Goal: Transaction & Acquisition: Purchase product/service

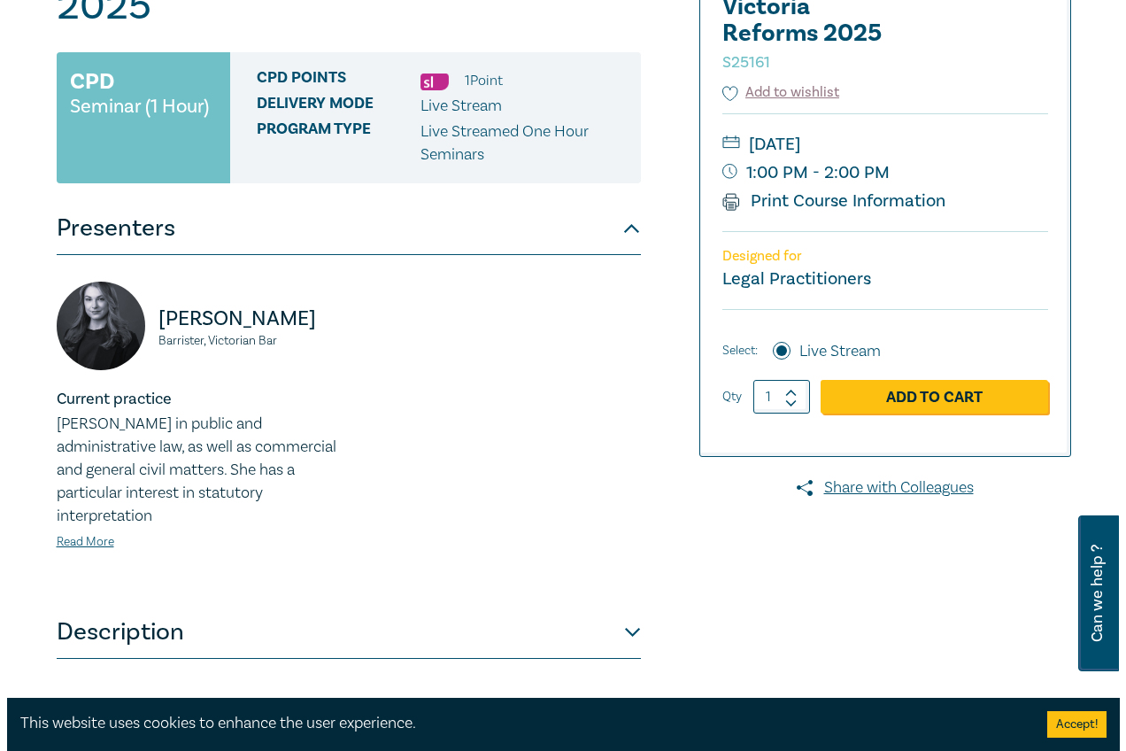
scroll to position [354, 0]
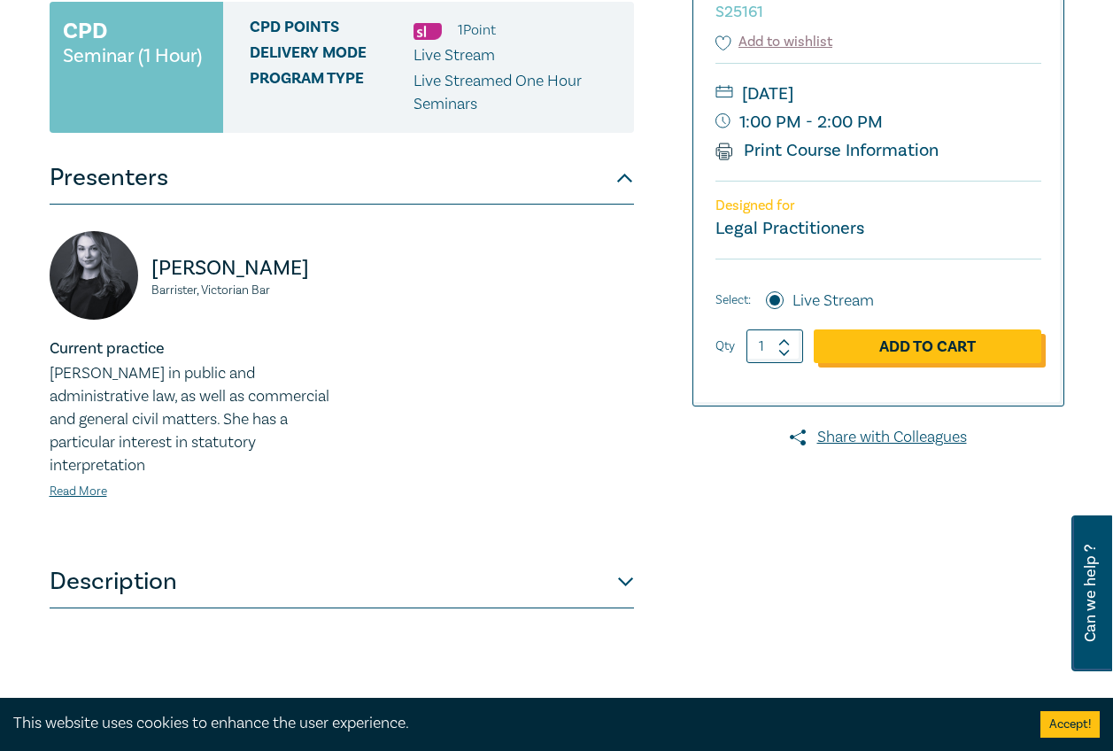
click at [936, 340] on link "Add to Cart" at bounding box center [928, 346] width 228 height 34
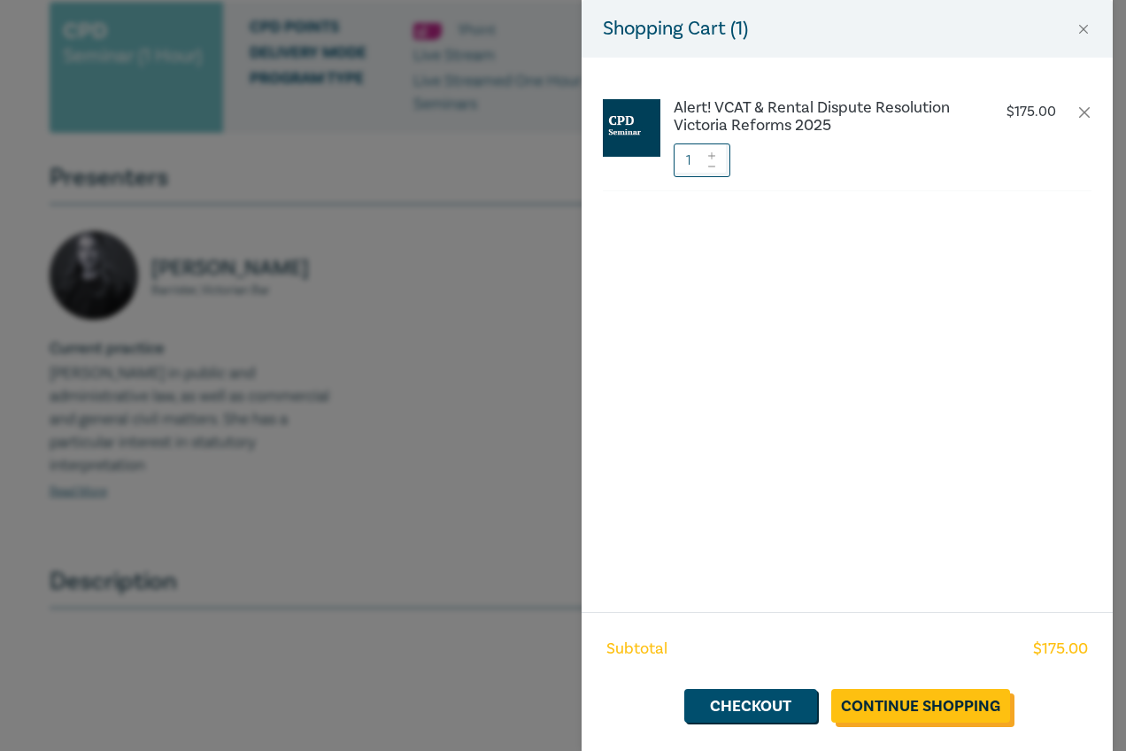
click at [950, 700] on link "Continue Shopping" at bounding box center [920, 706] width 179 height 34
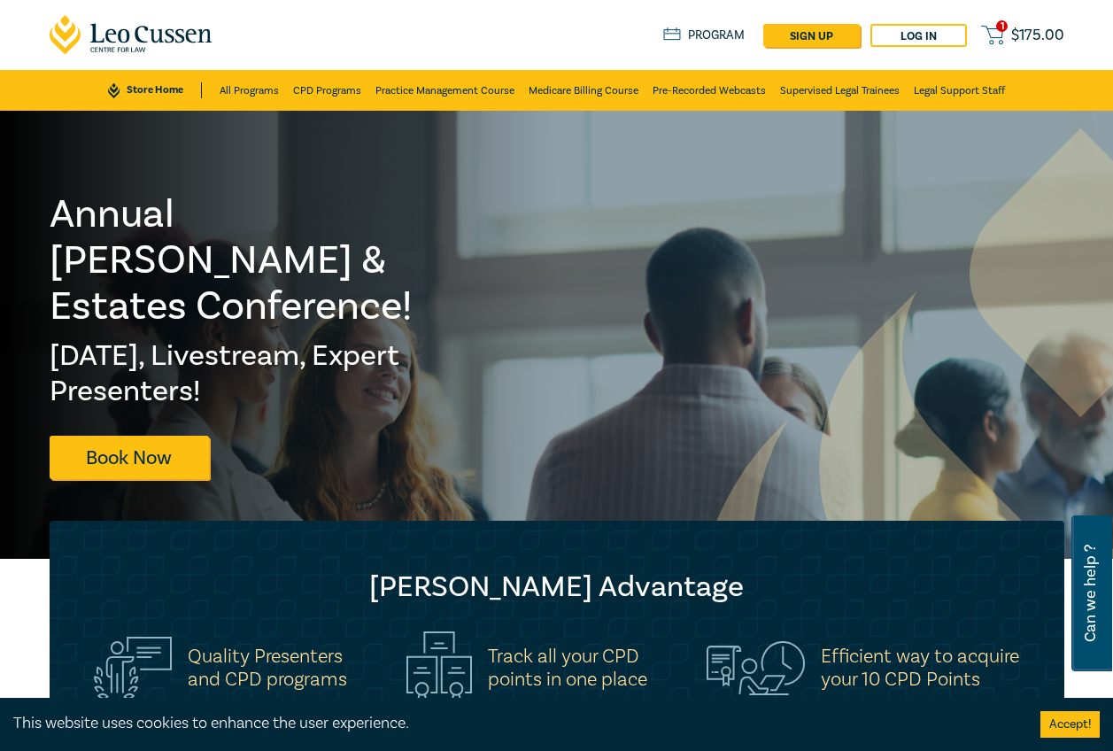
click at [1000, 35] on icon at bounding box center [992, 35] width 22 height 22
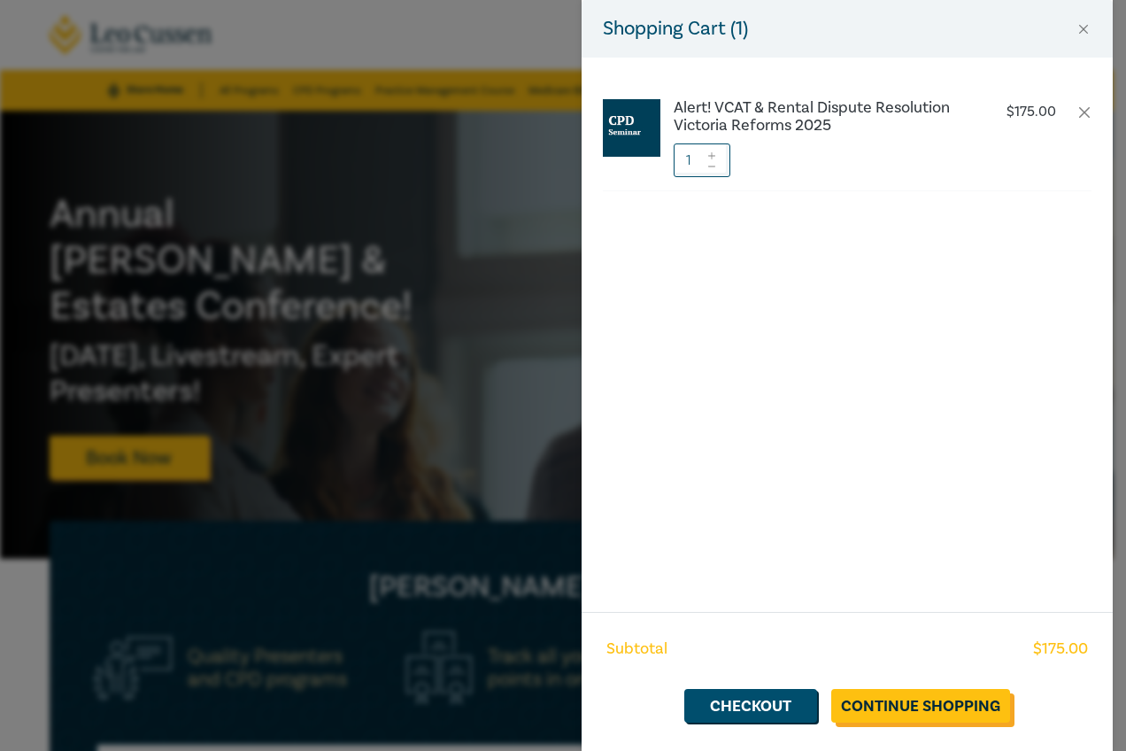
click at [892, 699] on link "Continue Shopping" at bounding box center [920, 706] width 179 height 34
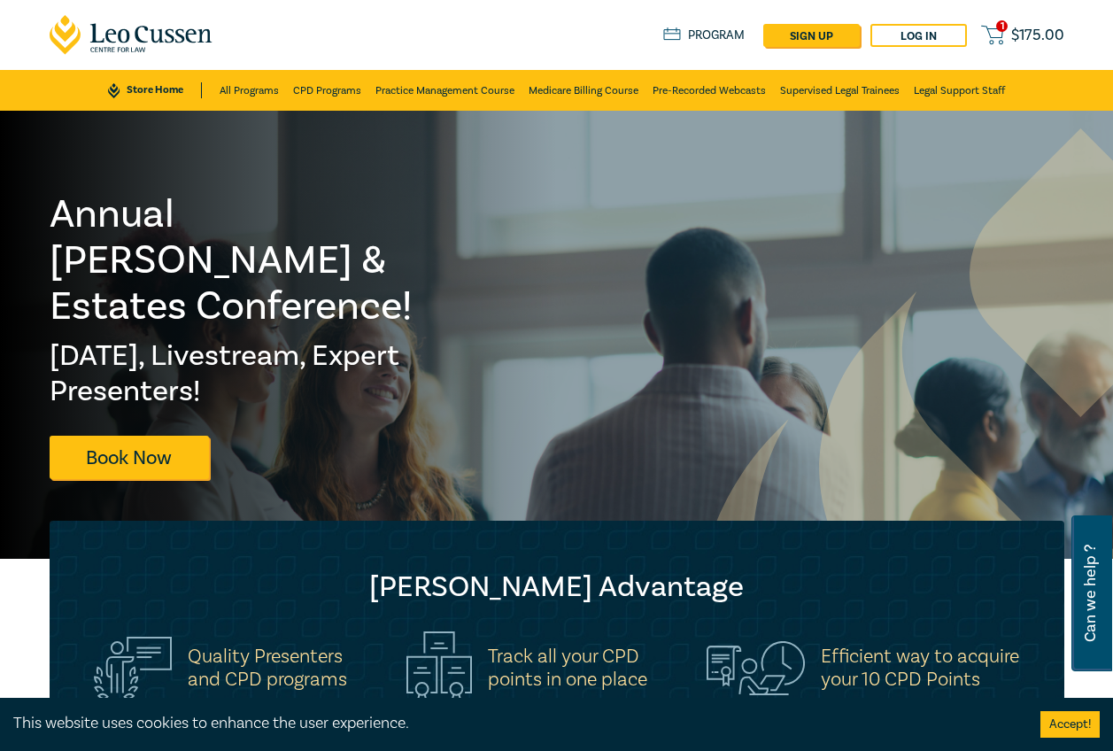
click at [1022, 42] on span "$ 175.00" at bounding box center [1037, 35] width 53 height 16
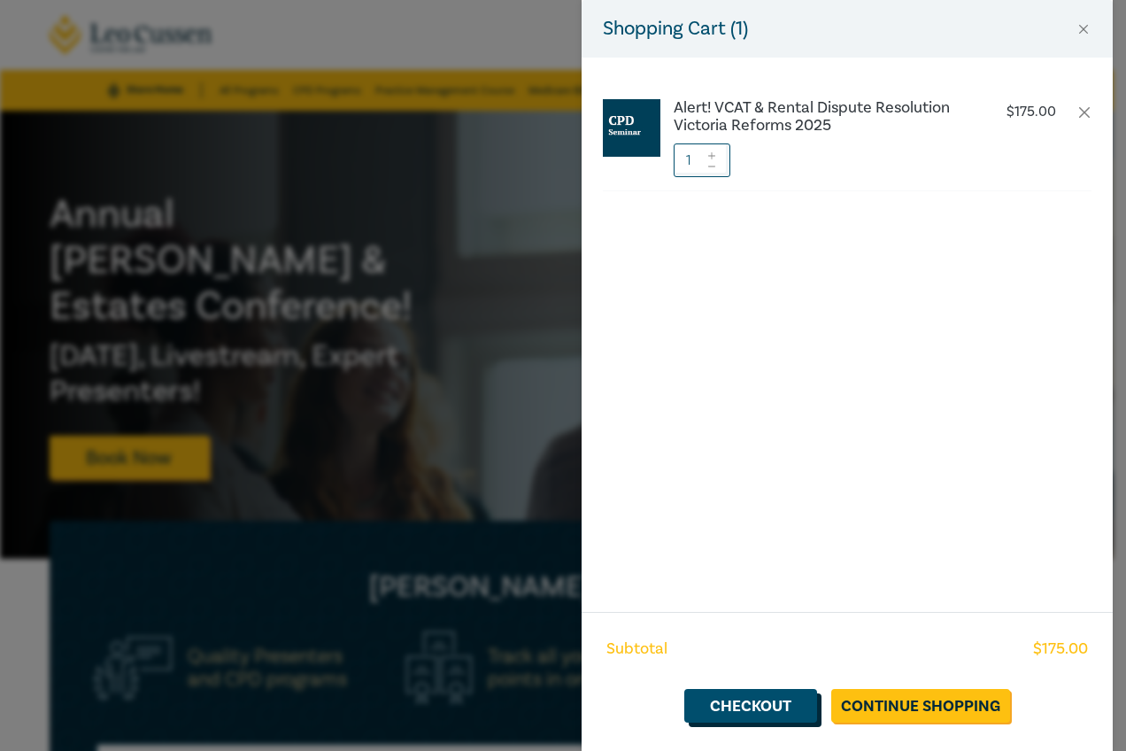
click at [785, 700] on link "Checkout" at bounding box center [750, 706] width 133 height 34
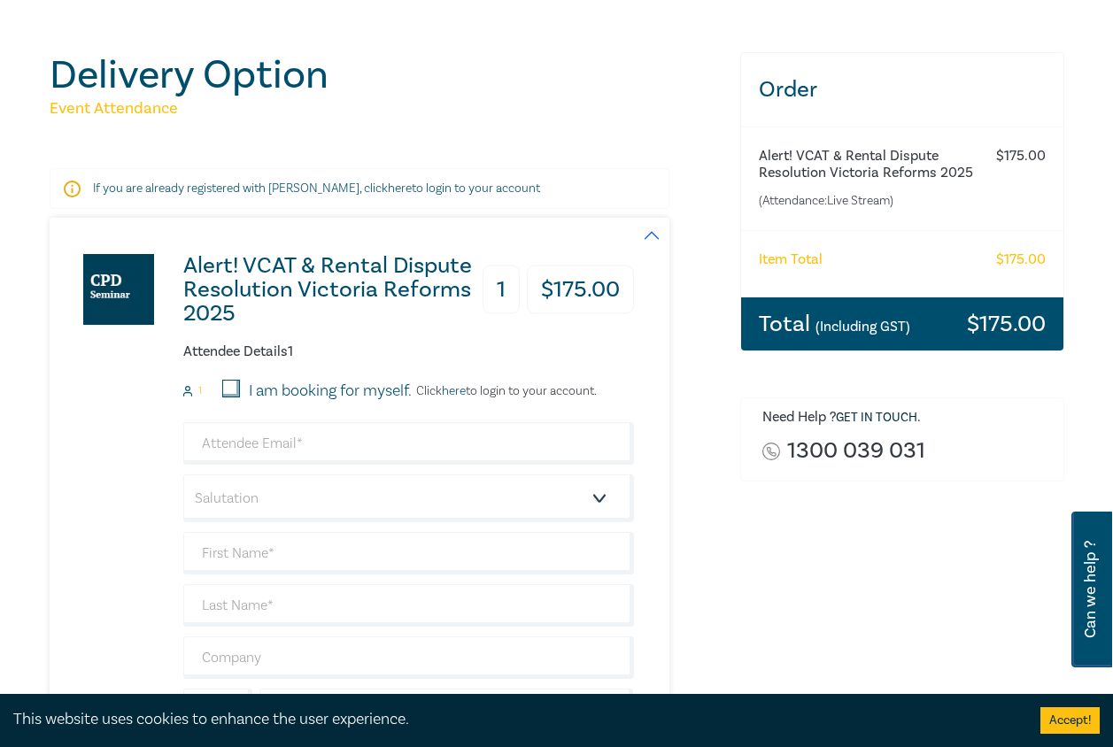
scroll to position [177, 0]
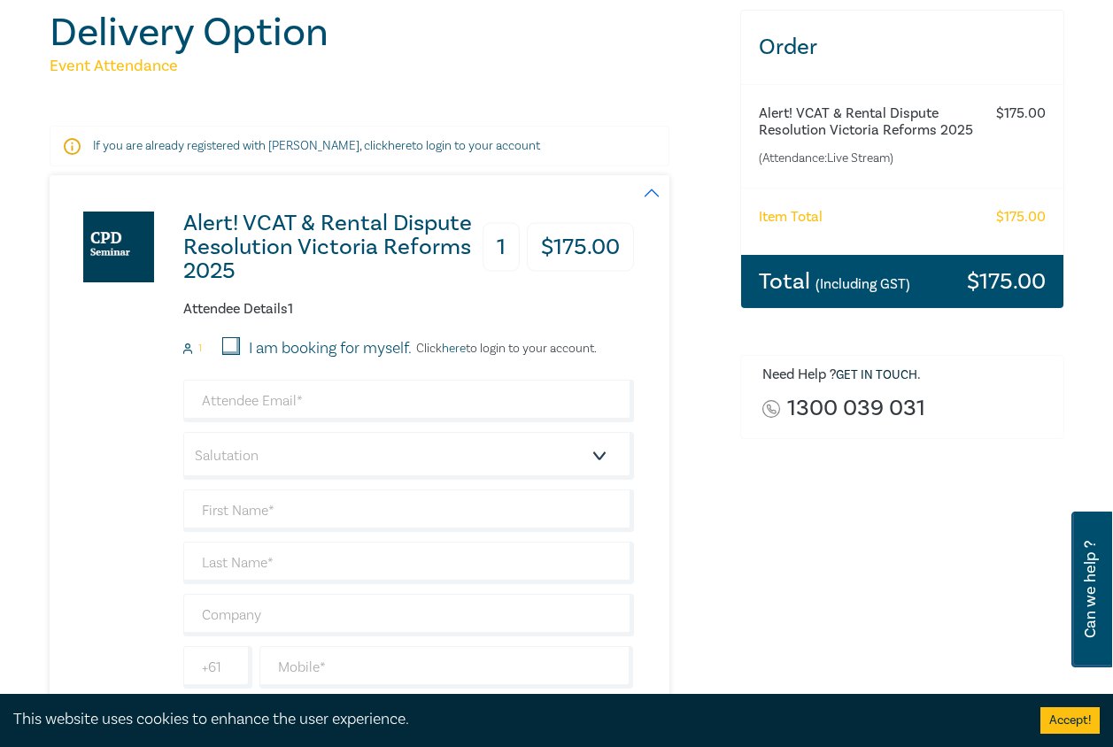
click at [254, 342] on label "I am booking for myself." at bounding box center [330, 348] width 163 height 23
click at [240, 342] on input "I am booking for myself." at bounding box center [231, 346] width 18 height 18
checkbox input "true"
click at [452, 344] on link "here" at bounding box center [454, 349] width 24 height 16
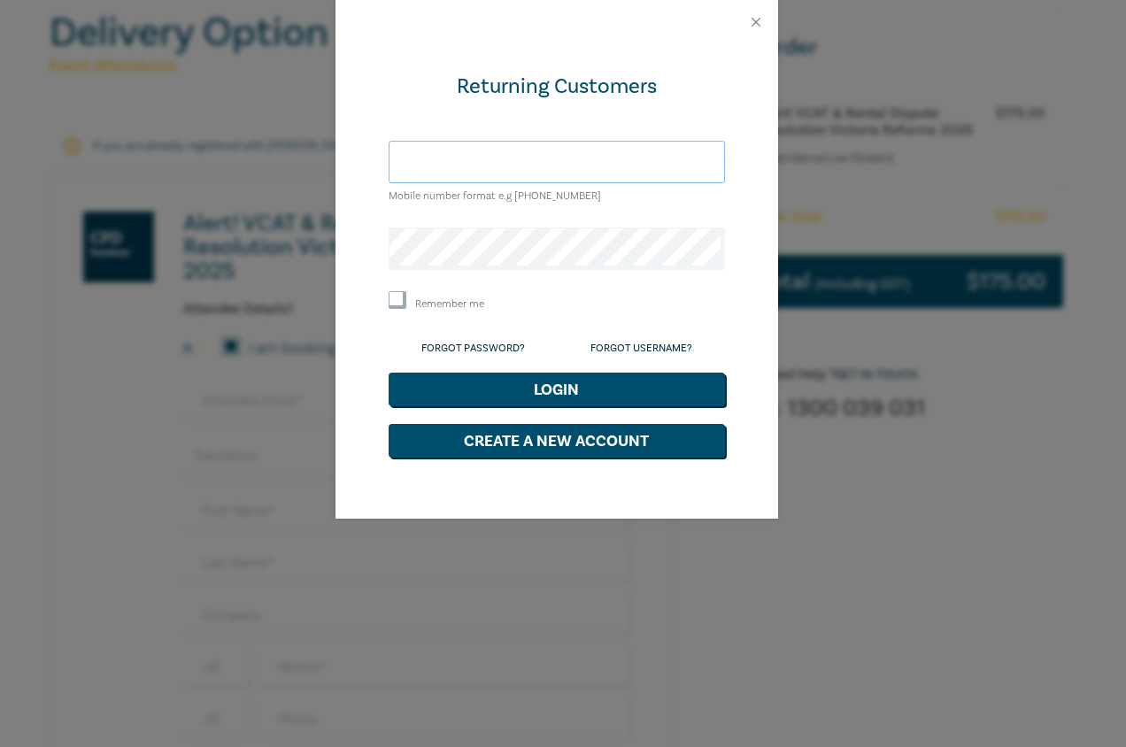
click at [525, 159] on input "text" at bounding box center [557, 162] width 336 height 42
drag, startPoint x: 432, startPoint y: 161, endPoint x: 446, endPoint y: 166, distance: 14.8
click at [446, 166] on input "[EMAIL_ADDRESS][DOMAIN_NAME]" at bounding box center [557, 162] width 336 height 42
type input "[EMAIL_ADDRESS][DOMAIN_NAME]"
drag, startPoint x: 569, startPoint y: 173, endPoint x: 271, endPoint y: 148, distance: 299.4
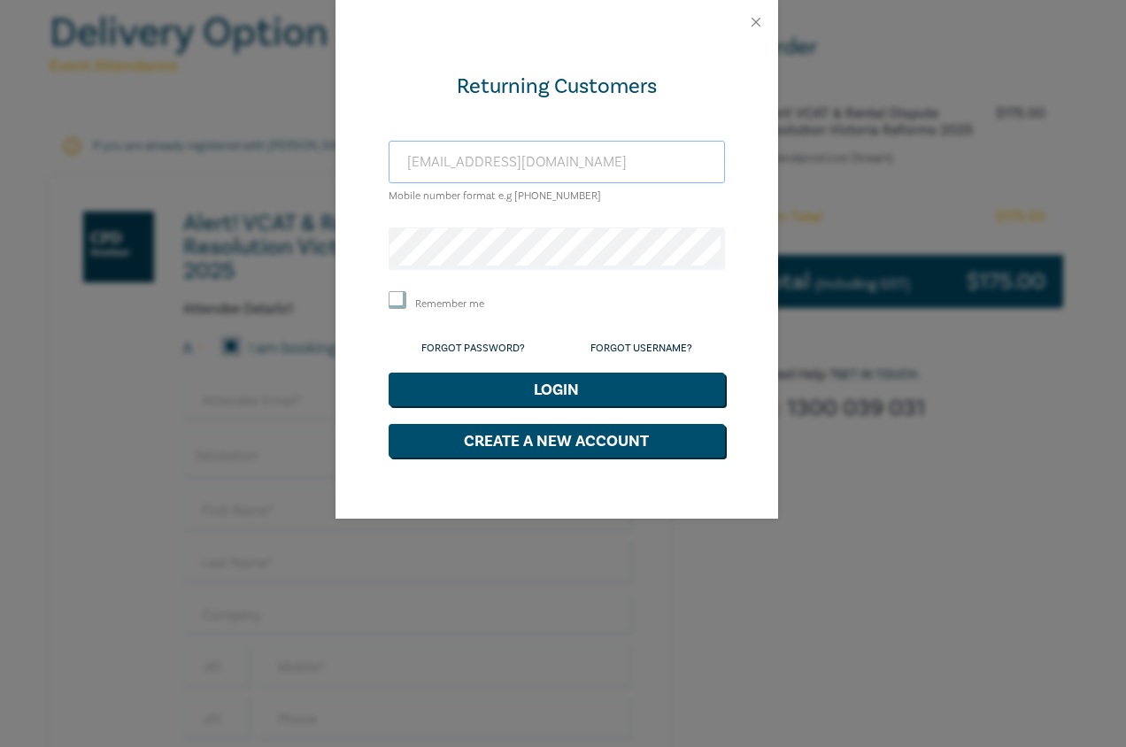
click at [271, 148] on div "Returning Customers [EMAIL_ADDRESS][DOMAIN_NAME] Mobile number format e.g [PHON…" at bounding box center [563, 373] width 1126 height 747
click at [606, 164] on input "text" at bounding box center [557, 162] width 336 height 42
type input "[EMAIL_ADDRESS][DOMAIN_NAME]"
click at [235, 395] on div "Returning Customers [EMAIL_ADDRESS][DOMAIN_NAME] Mobile number format e.g [PHON…" at bounding box center [563, 373] width 1126 height 747
click at [602, 163] on input "[EMAIL_ADDRESS][DOMAIN_NAME]" at bounding box center [557, 162] width 336 height 42
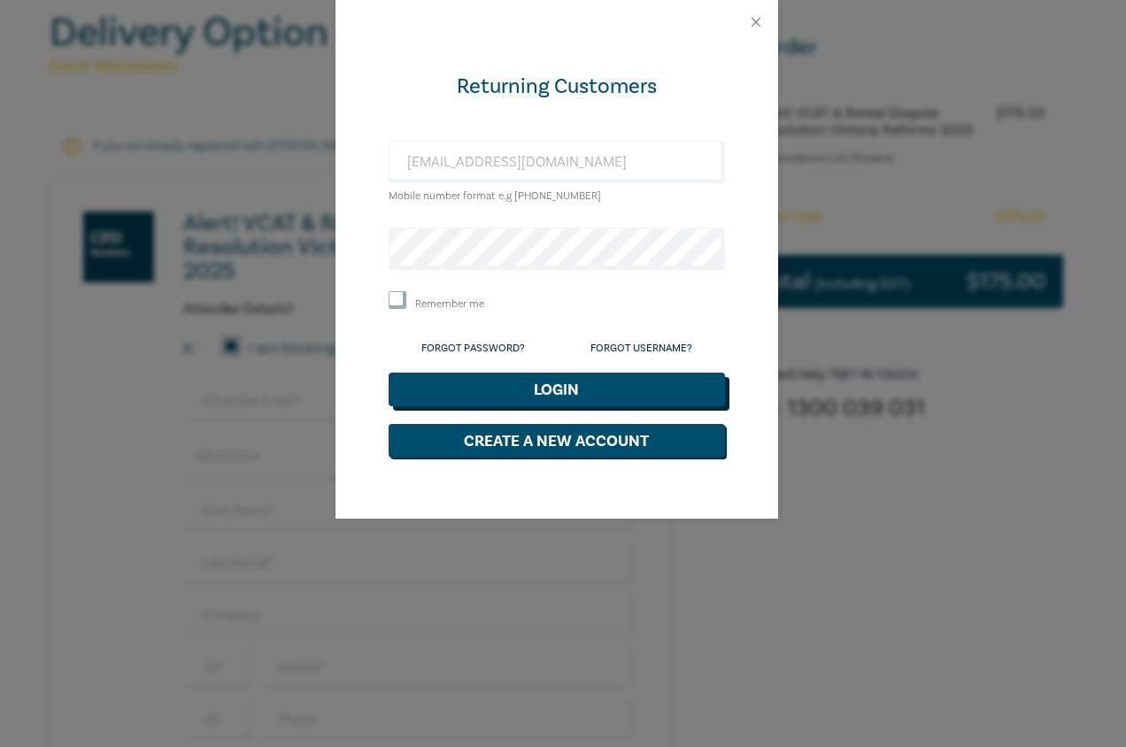
click at [523, 380] on button "Login" at bounding box center [557, 390] width 336 height 34
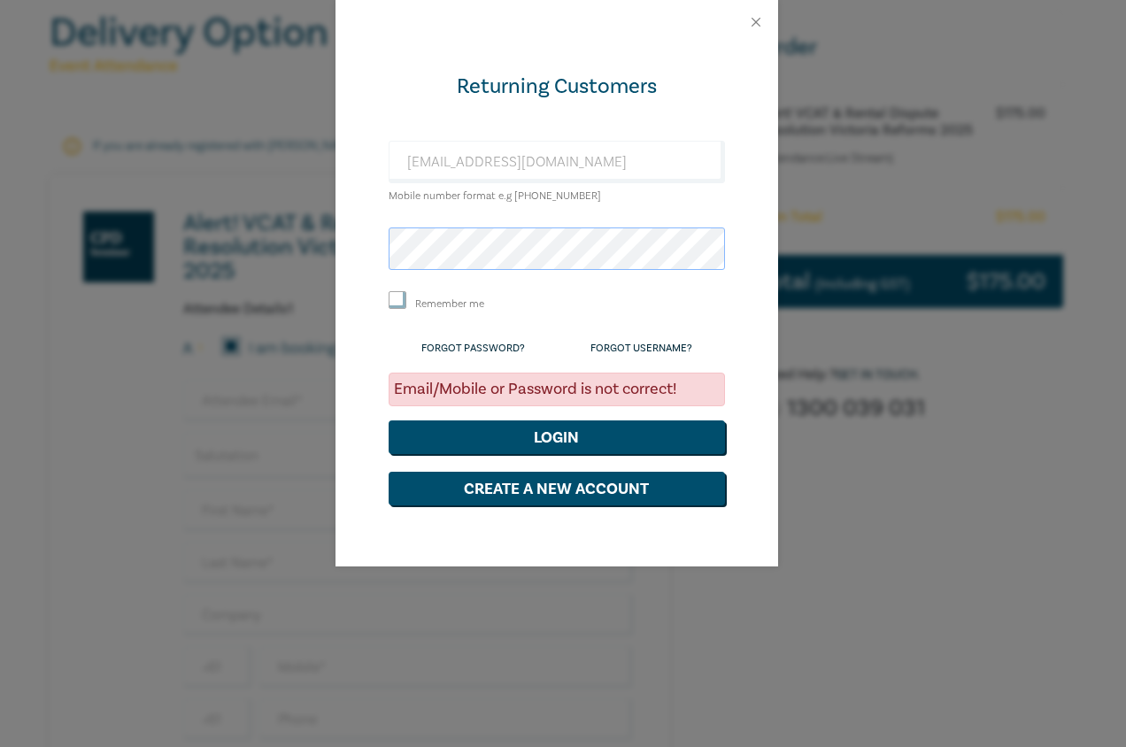
click at [313, 252] on div "Returning Customers [EMAIL_ADDRESS][DOMAIN_NAME] Mobile number format e.g [PHON…" at bounding box center [563, 373] width 1126 height 747
click at [416, 301] on label "Remember me" at bounding box center [449, 304] width 69 height 15
click at [406, 301] on input "Remember me" at bounding box center [398, 300] width 18 height 18
click at [394, 299] on input "Remember me" at bounding box center [398, 300] width 18 height 18
checkbox input "false"
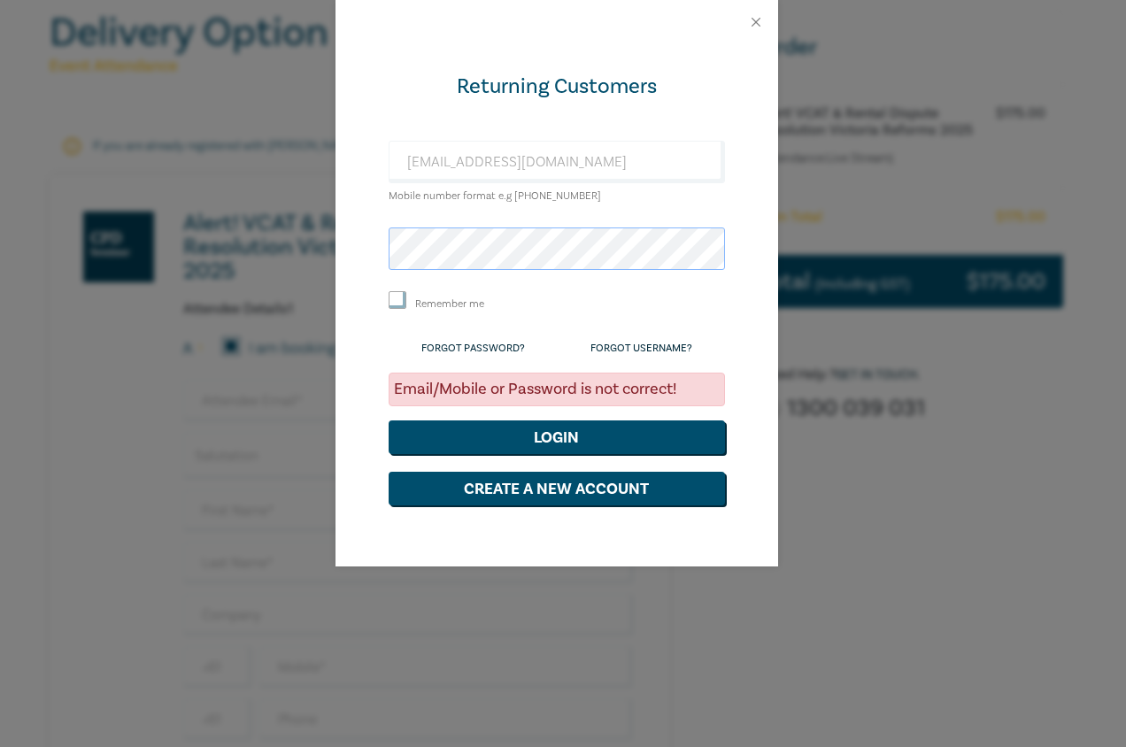
click at [376, 250] on div "Returning Customers [EMAIL_ADDRESS][DOMAIN_NAME] Mobile number format e.g [PHON…" at bounding box center [557, 305] width 443 height 522
click at [389, 421] on button "Login" at bounding box center [557, 438] width 336 height 34
click at [377, 232] on div "Returning Customers [EMAIL_ADDRESS][DOMAIN_NAME] Mobile number format e.g [PHON…" at bounding box center [557, 305] width 443 height 522
click at [389, 421] on button "Login" at bounding box center [557, 438] width 336 height 34
click at [491, 350] on li "Forgot Password?" at bounding box center [473, 347] width 104 height 23
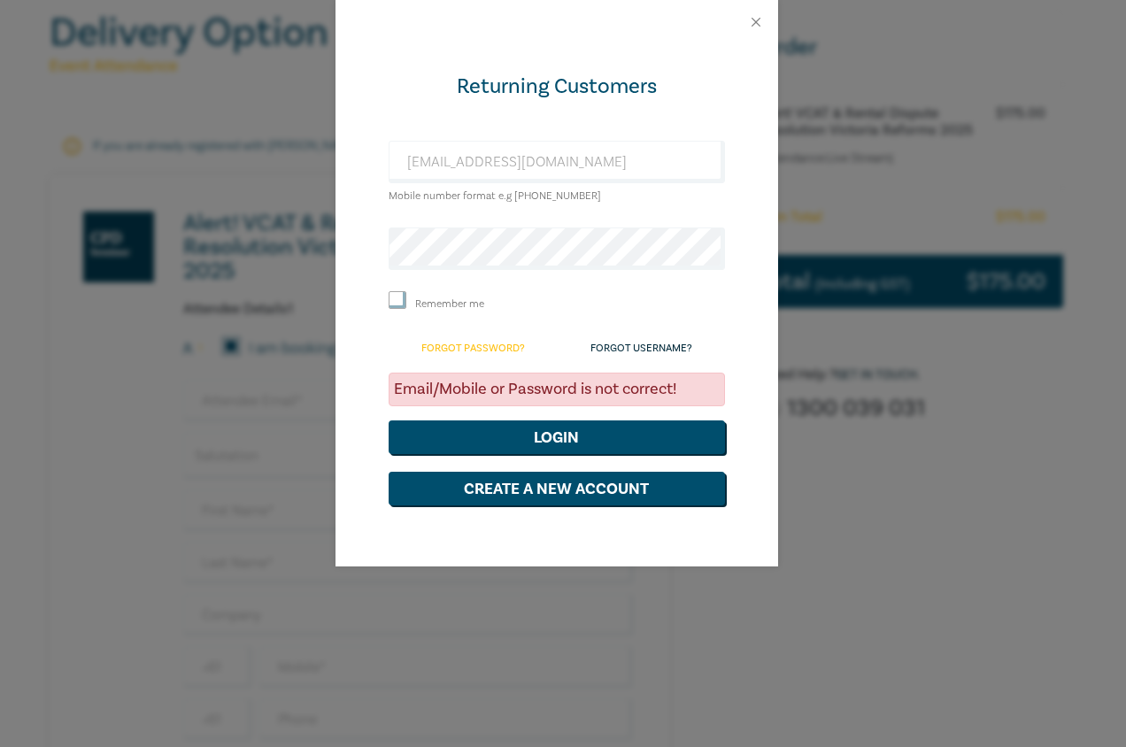
click at [491, 346] on link "Forgot Password?" at bounding box center [473, 348] width 104 height 13
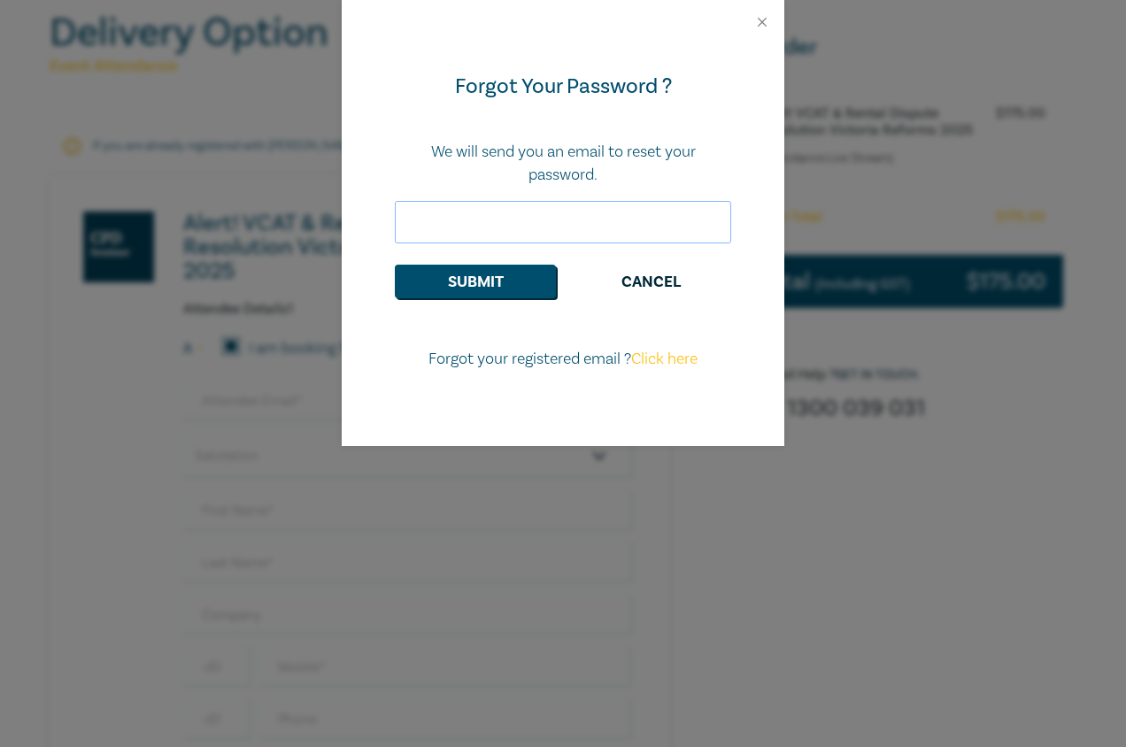
click at [580, 217] on input "email" at bounding box center [563, 222] width 336 height 42
type input "[EMAIL_ADDRESS][DOMAIN_NAME]"
click at [521, 292] on button "Submit" at bounding box center [475, 282] width 161 height 34
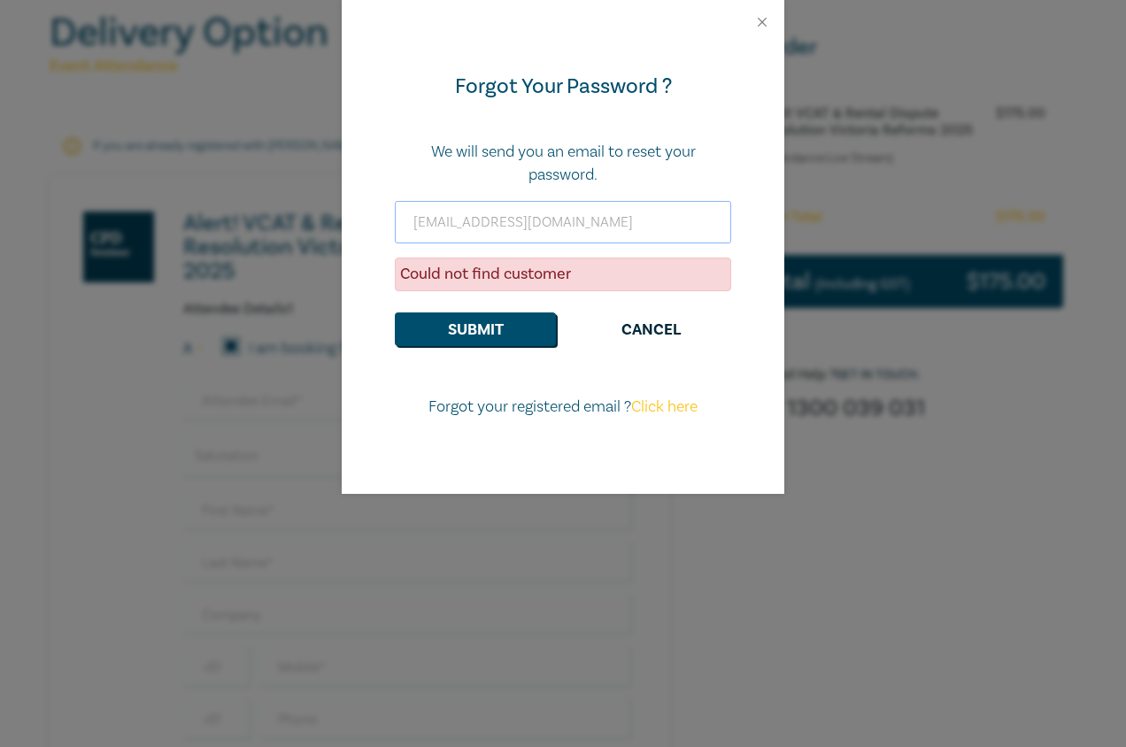
click at [621, 214] on input "[EMAIL_ADDRESS][DOMAIN_NAME]" at bounding box center [563, 222] width 336 height 42
click at [616, 222] on input "[EMAIL_ADDRESS][DOMAIN_NAME]" at bounding box center [563, 222] width 336 height 42
click at [669, 412] on link "Click here" at bounding box center [664, 407] width 66 height 20
select select "AU"
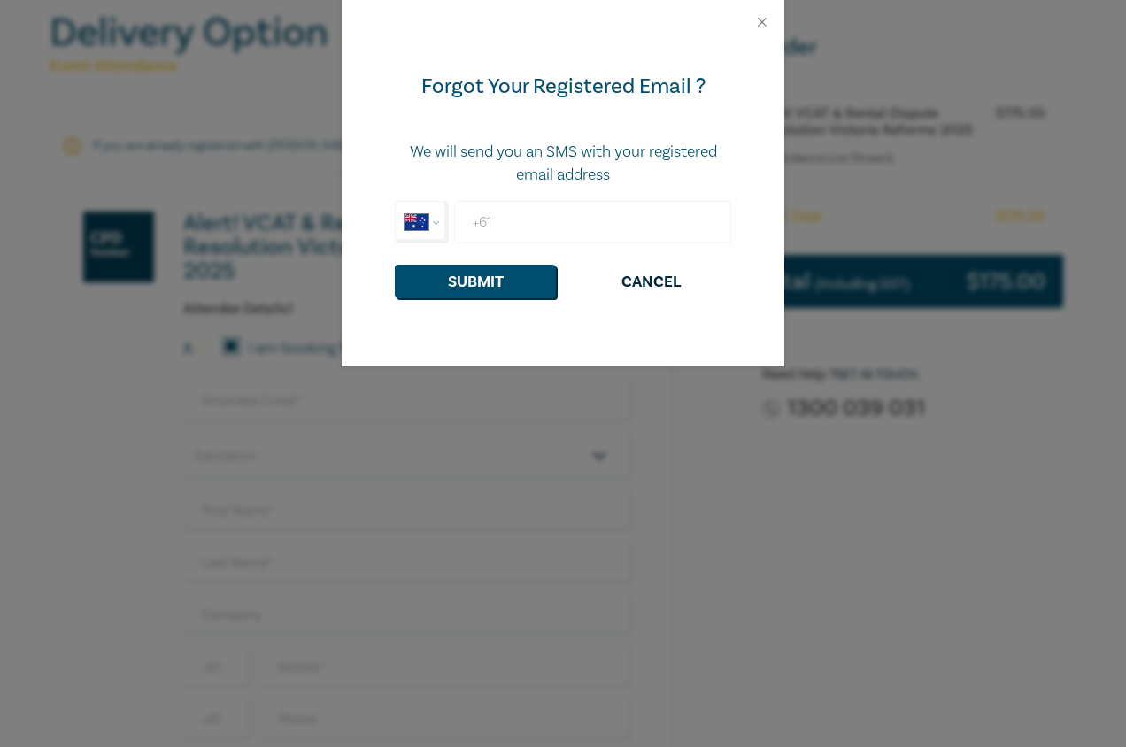
click at [554, 206] on input "+61" at bounding box center [592, 222] width 277 height 42
type input "[PHONE_NUMBER]"
click at [533, 281] on button "Submit" at bounding box center [475, 282] width 161 height 34
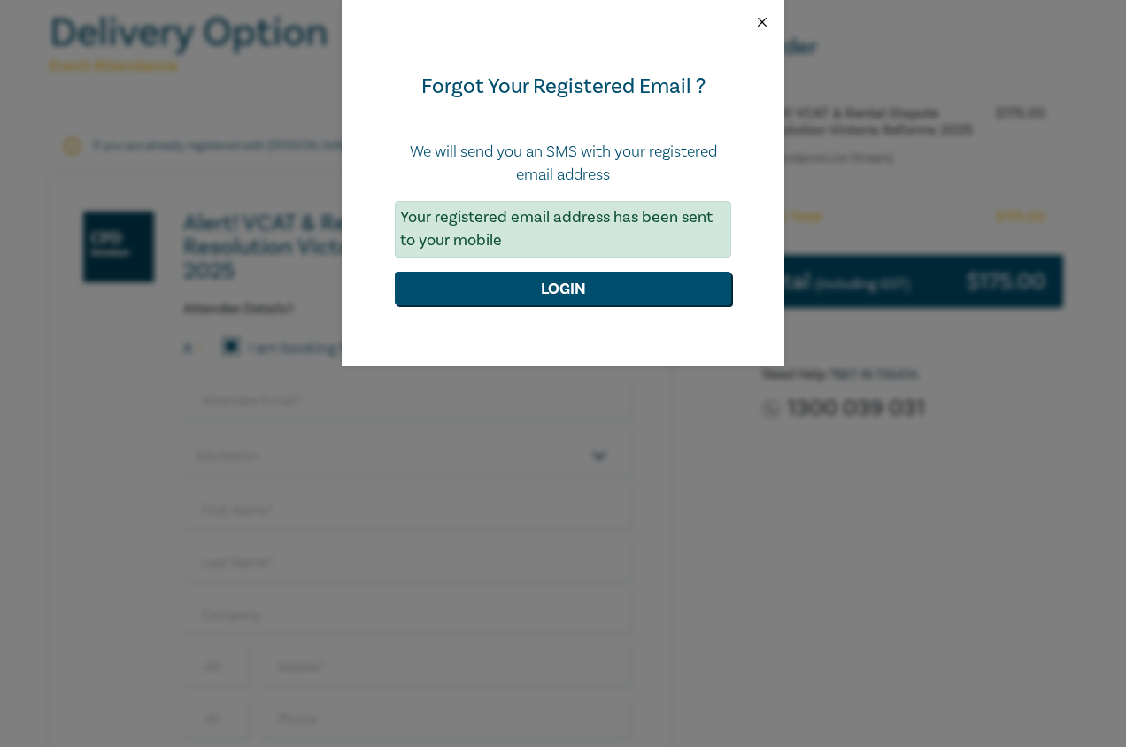
click at [763, 22] on button "Close" at bounding box center [762, 22] width 16 height 16
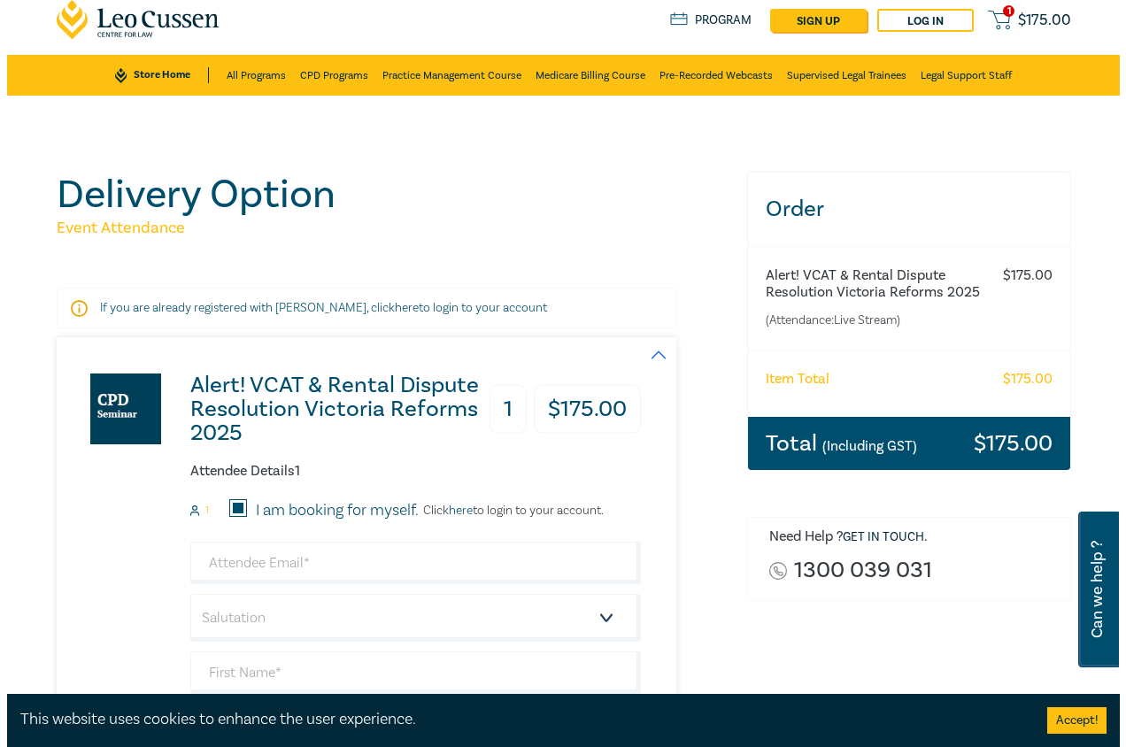
scroll to position [0, 0]
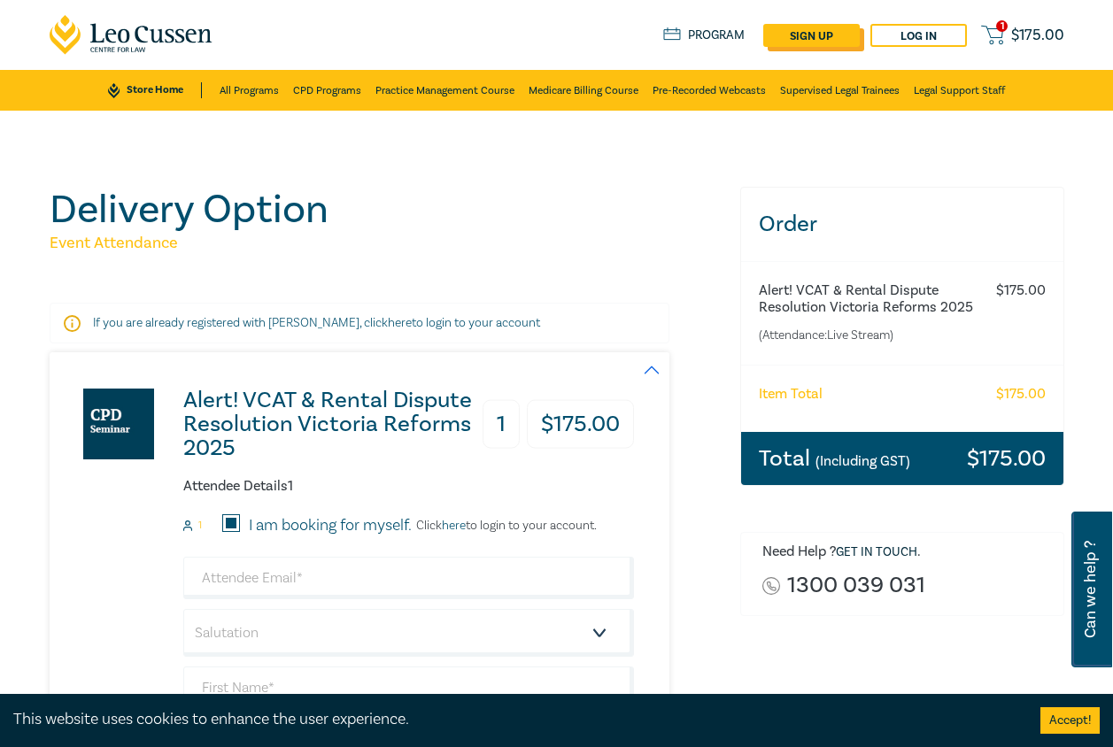
click at [839, 29] on link "sign up" at bounding box center [811, 35] width 97 height 23
select select "AU"
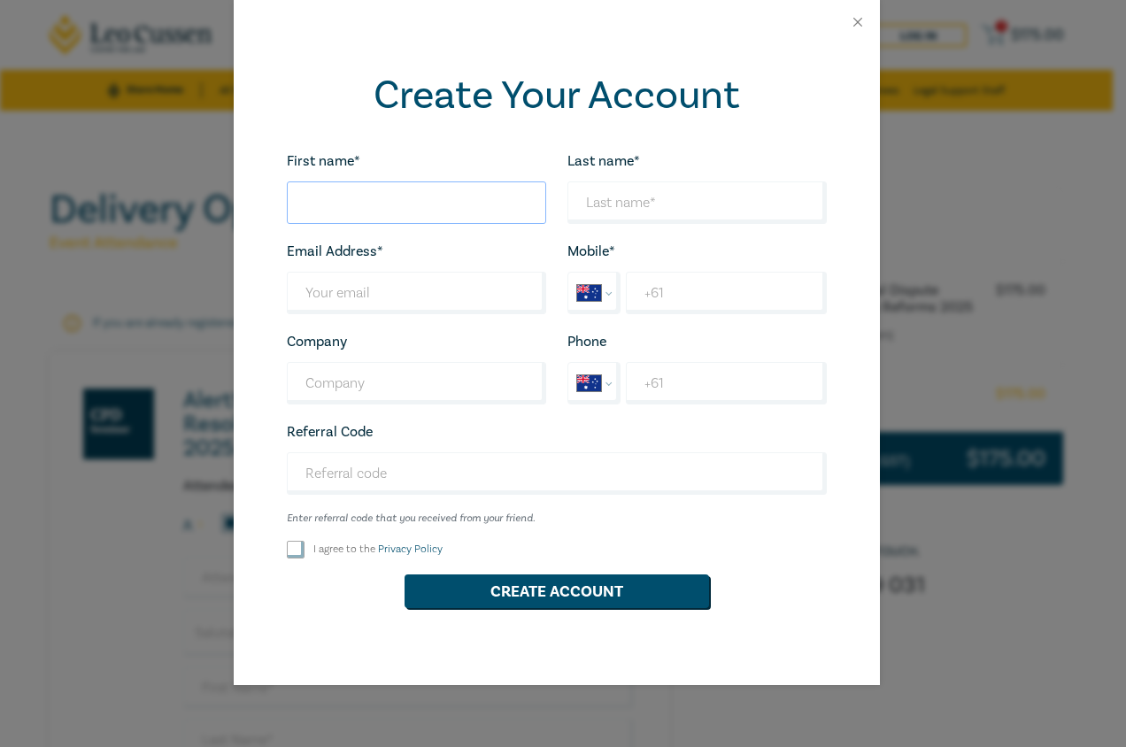
click at [450, 191] on input "First name*" at bounding box center [416, 202] width 259 height 42
type input "maree"
click at [620, 201] on input "Last name*" at bounding box center [696, 202] width 259 height 42
type input "[PERSON_NAME]"
drag, startPoint x: 304, startPoint y: 197, endPoint x: 313, endPoint y: 198, distance: 9.8
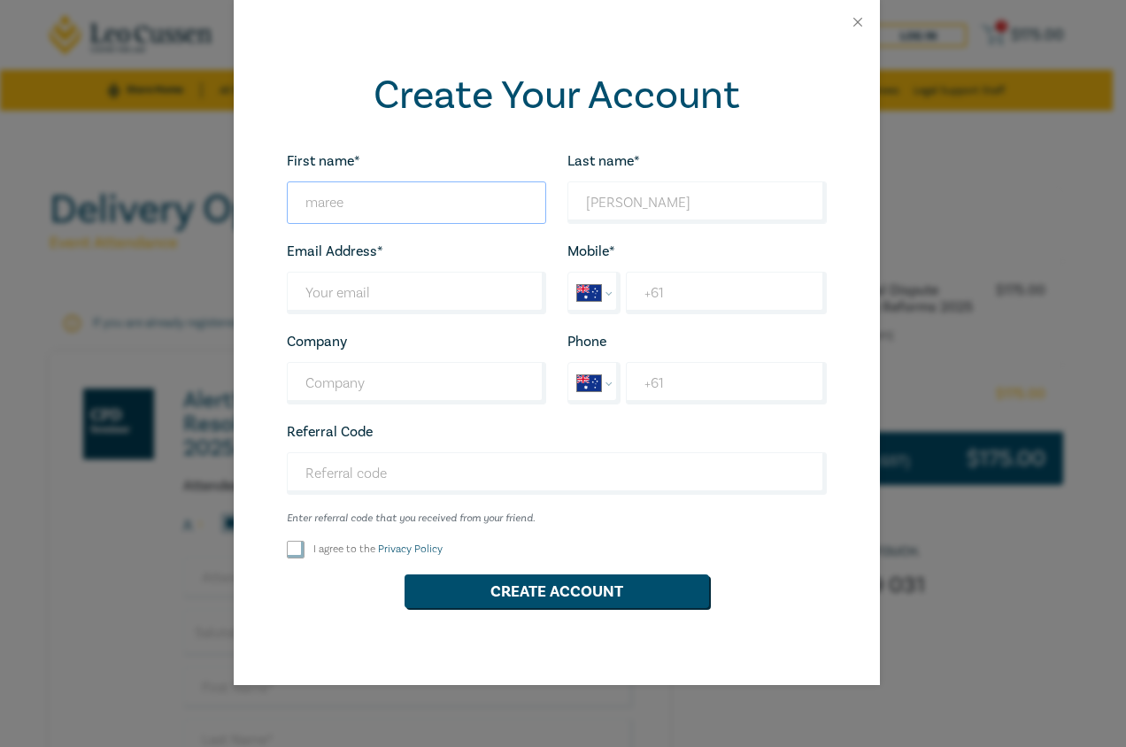
click at [313, 198] on input "maree" at bounding box center [416, 202] width 259 height 42
type input "Maree"
click at [590, 199] on input "[PERSON_NAME]" at bounding box center [696, 202] width 259 height 42
type input "[PERSON_NAME]"
click at [363, 293] on input "Last name*" at bounding box center [416, 293] width 259 height 42
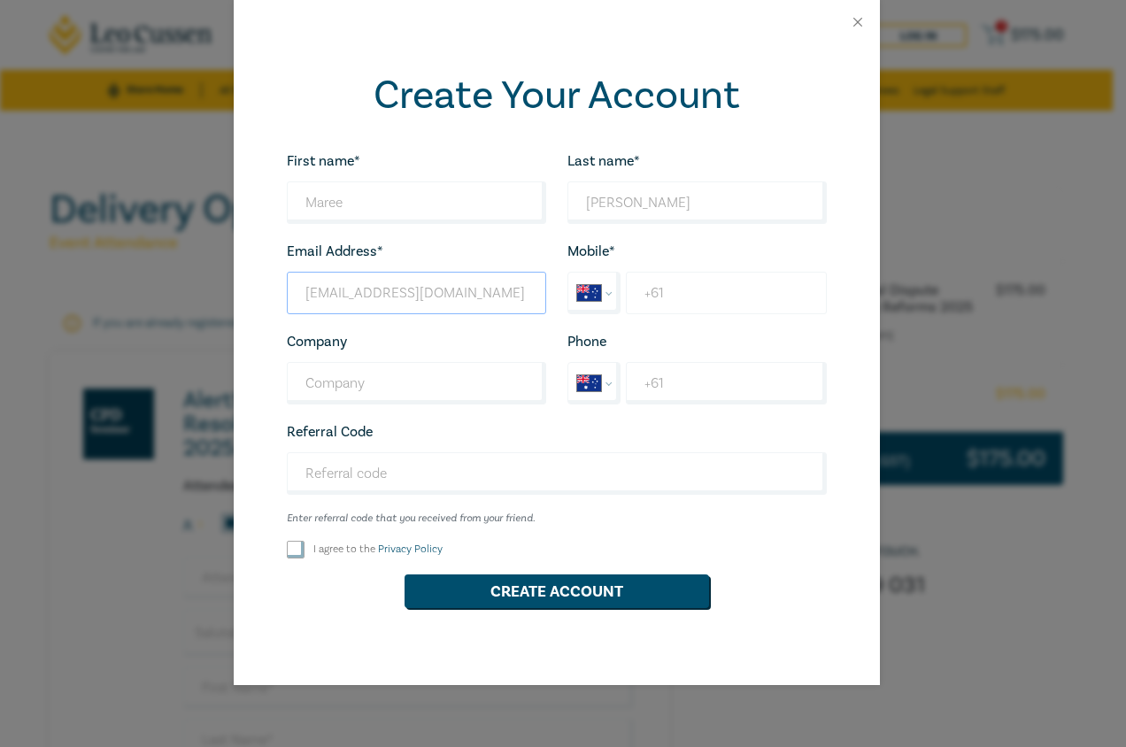
type input "[EMAIL_ADDRESS][DOMAIN_NAME]"
click at [754, 282] on input "+61" at bounding box center [726, 293] width 200 height 42
type input "[PHONE_NUMBER]"
drag, startPoint x: 718, startPoint y: 397, endPoint x: 717, endPoint y: 347, distance: 49.6
click at [719, 398] on input "+61" at bounding box center [726, 383] width 200 height 42
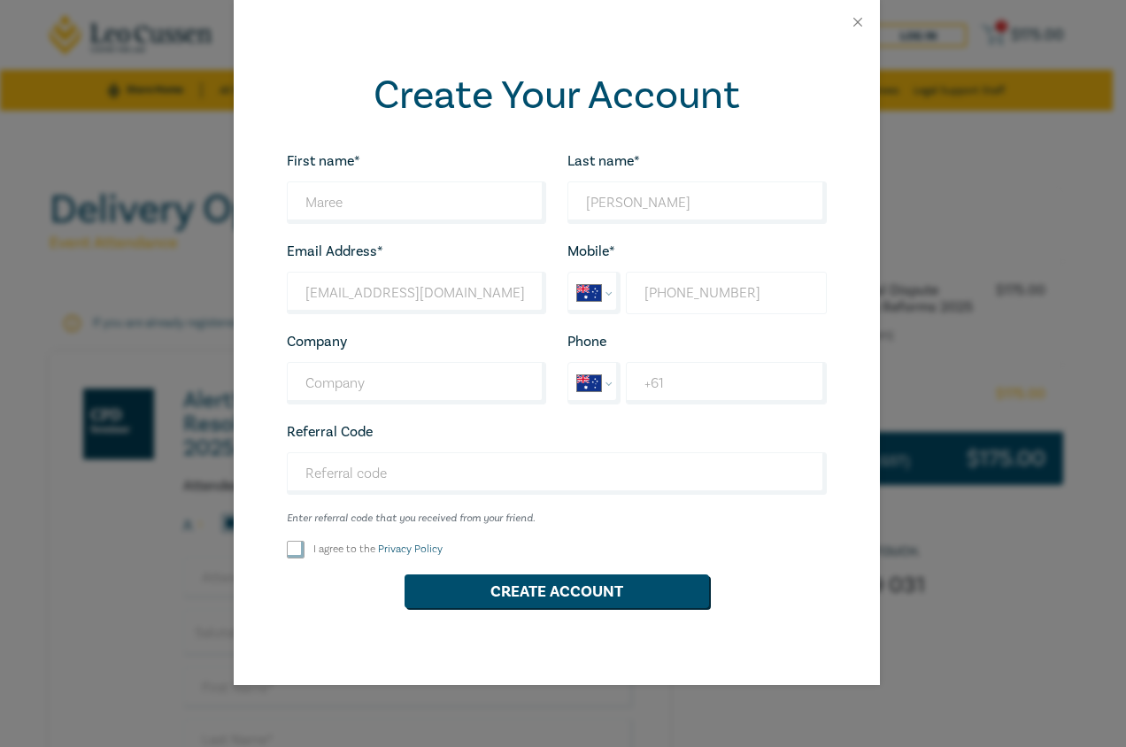
drag, startPoint x: 772, startPoint y: 283, endPoint x: 667, endPoint y: 289, distance: 105.5
click at [667, 289] on input "[PHONE_NUMBER]" at bounding box center [726, 293] width 200 height 42
click at [695, 382] on input "+61" at bounding box center [726, 383] width 200 height 42
paste input "414 692 400"
type input "[PHONE_NUMBER]"
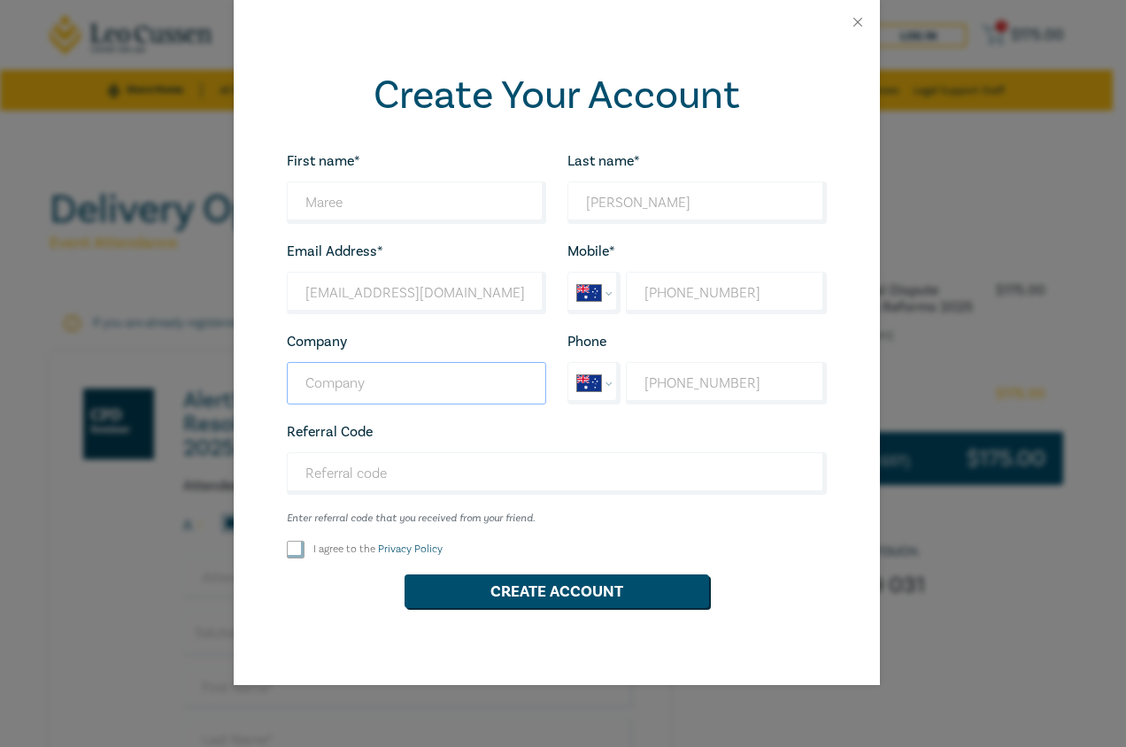
click at [381, 379] on input "Company" at bounding box center [416, 383] width 259 height 42
type input "Westjustice"
click at [293, 554] on input "I agree to the Privacy Policy" at bounding box center [296, 550] width 18 height 18
checkbox input "true"
click at [607, 599] on button "Create Account" at bounding box center [557, 592] width 305 height 34
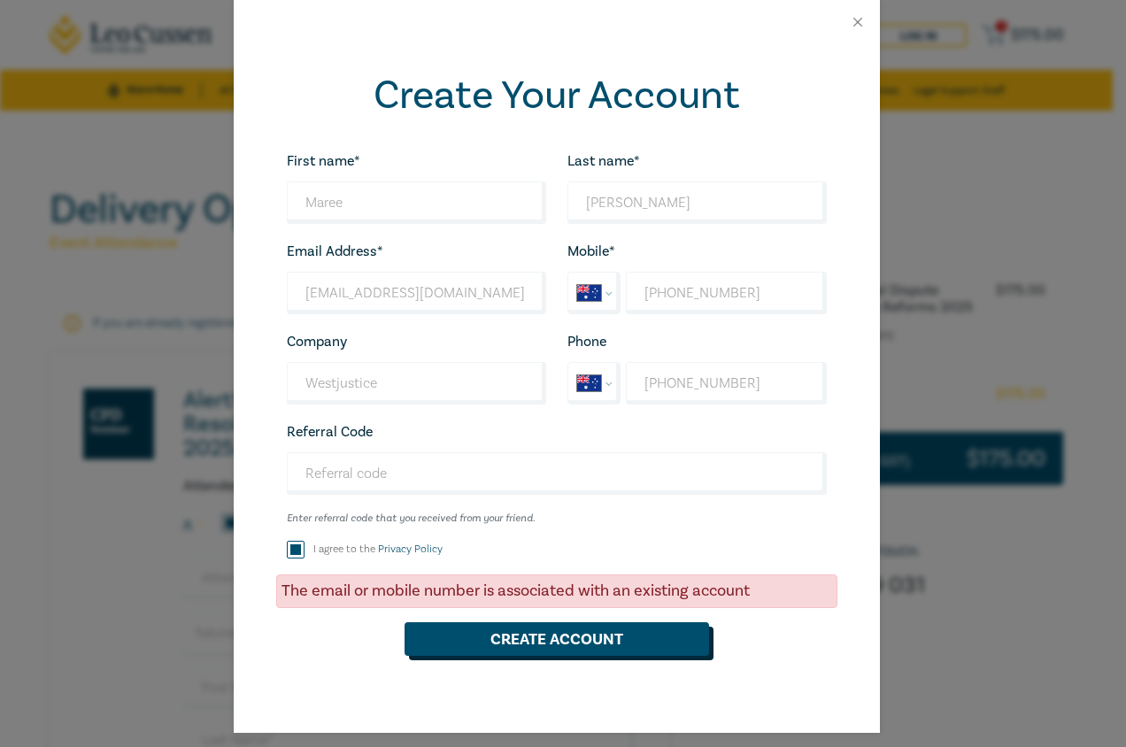
click at [586, 645] on button "Create Account" at bounding box center [557, 639] width 305 height 34
click at [850, 18] on button "Close" at bounding box center [858, 22] width 16 height 16
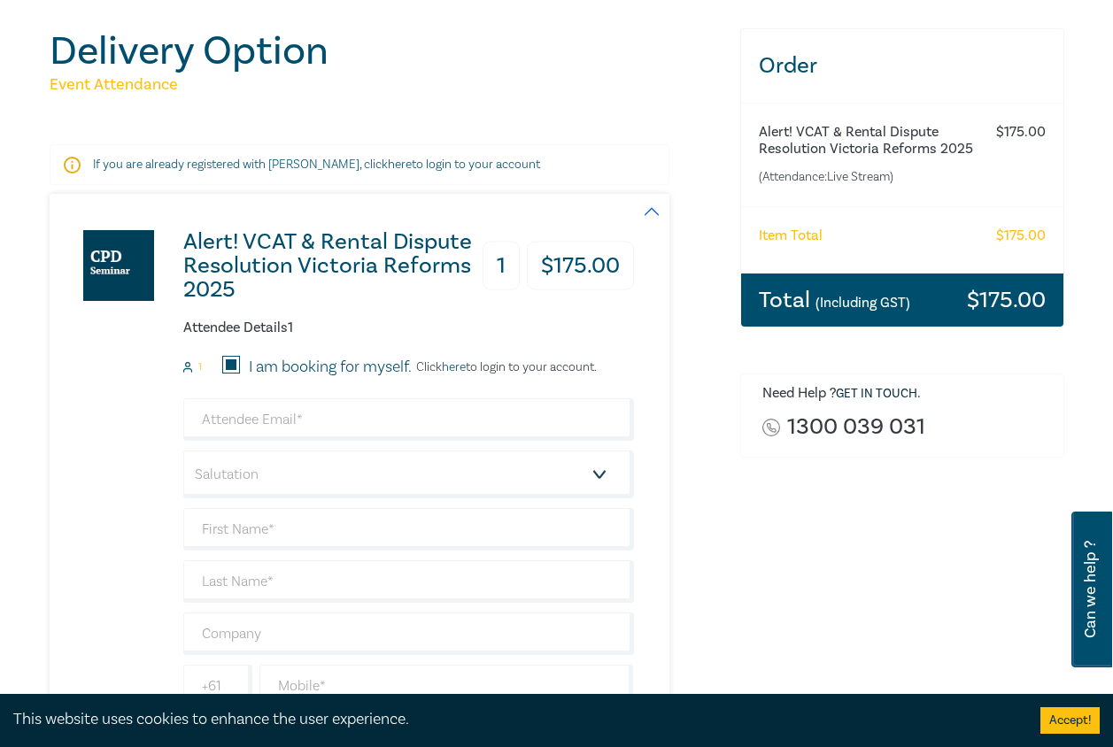
scroll to position [177, 0]
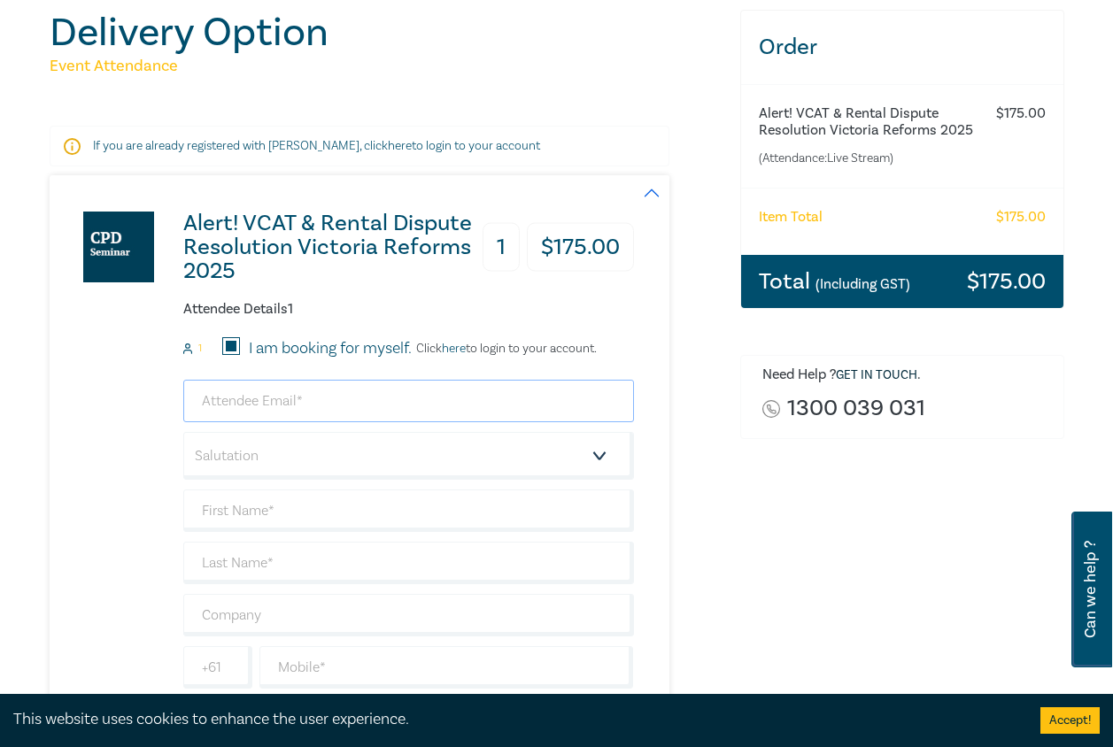
click at [444, 398] on input "email" at bounding box center [408, 401] width 451 height 42
drag, startPoint x: 359, startPoint y: 403, endPoint x: 242, endPoint y: 405, distance: 116.9
click at [242, 405] on input "[EMAIL_ADDRESS][DOMAIN_NAME]" at bounding box center [408, 401] width 451 height 42
type input "[EMAIL_ADDRESS][DOMAIN_NAME]"
drag, startPoint x: 286, startPoint y: 420, endPoint x: 355, endPoint y: 456, distance: 78.0
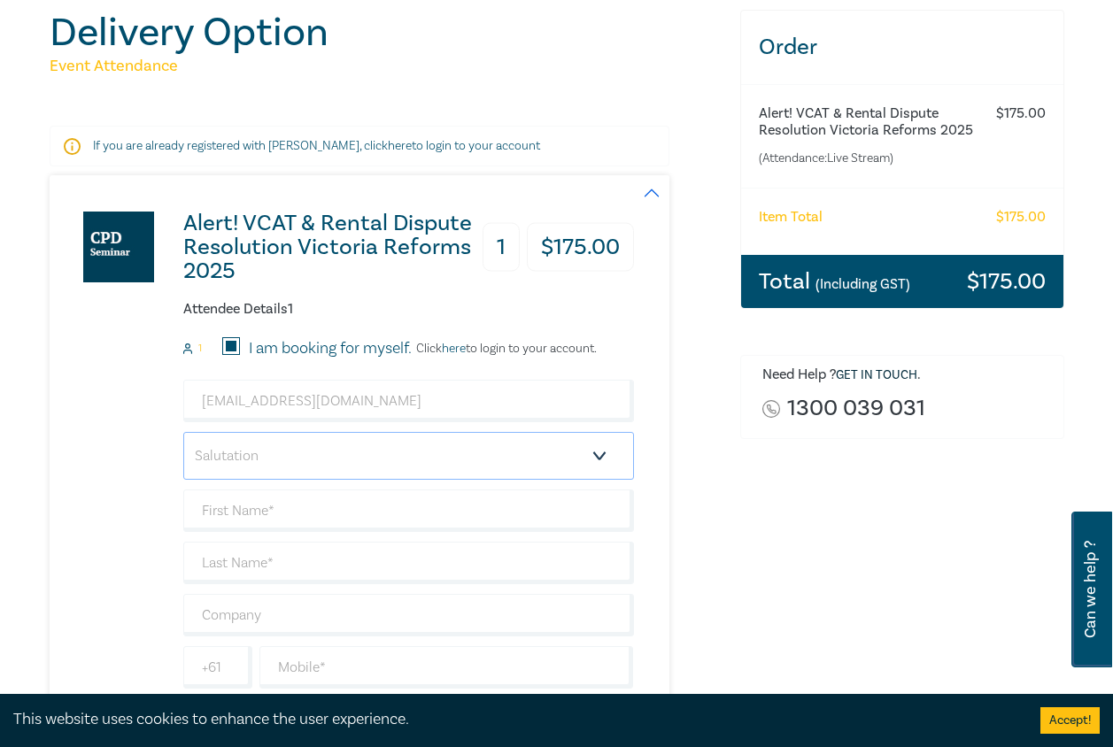
click at [355, 456] on select "Salutation Mr. Mrs. Ms. Miss Dr. Prof. Other" at bounding box center [408, 456] width 451 height 48
select select "Ms."
click at [183, 432] on select "Salutation Mr. Mrs. Ms. Miss Dr. Prof. Other" at bounding box center [408, 456] width 451 height 48
click at [288, 506] on input "text" at bounding box center [408, 511] width 451 height 42
type input "Maree"
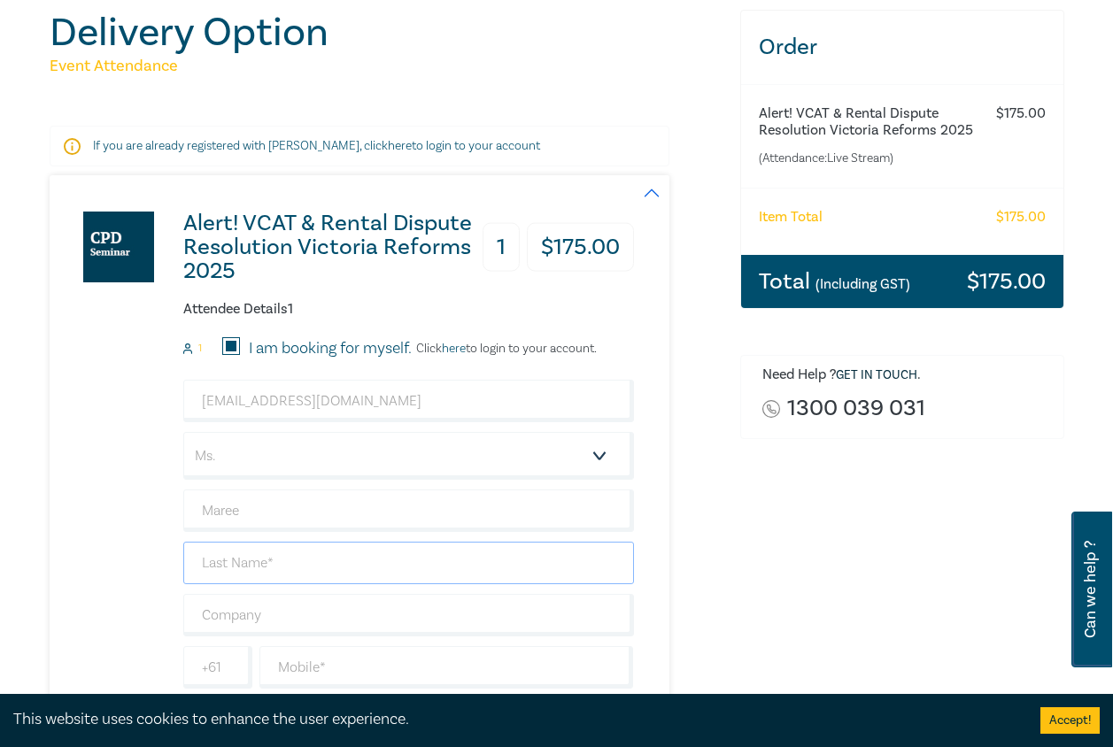
drag, startPoint x: 351, startPoint y: 530, endPoint x: 274, endPoint y: 559, distance: 82.9
click at [274, 559] on input "text" at bounding box center [408, 563] width 451 height 42
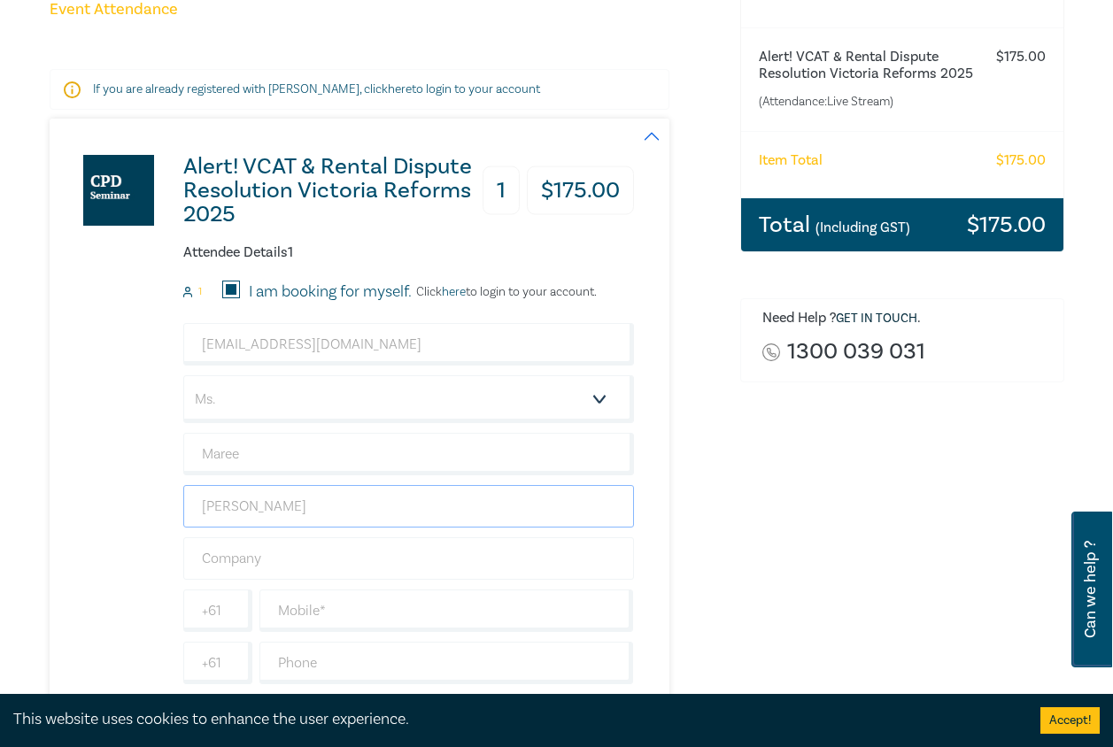
scroll to position [266, 0]
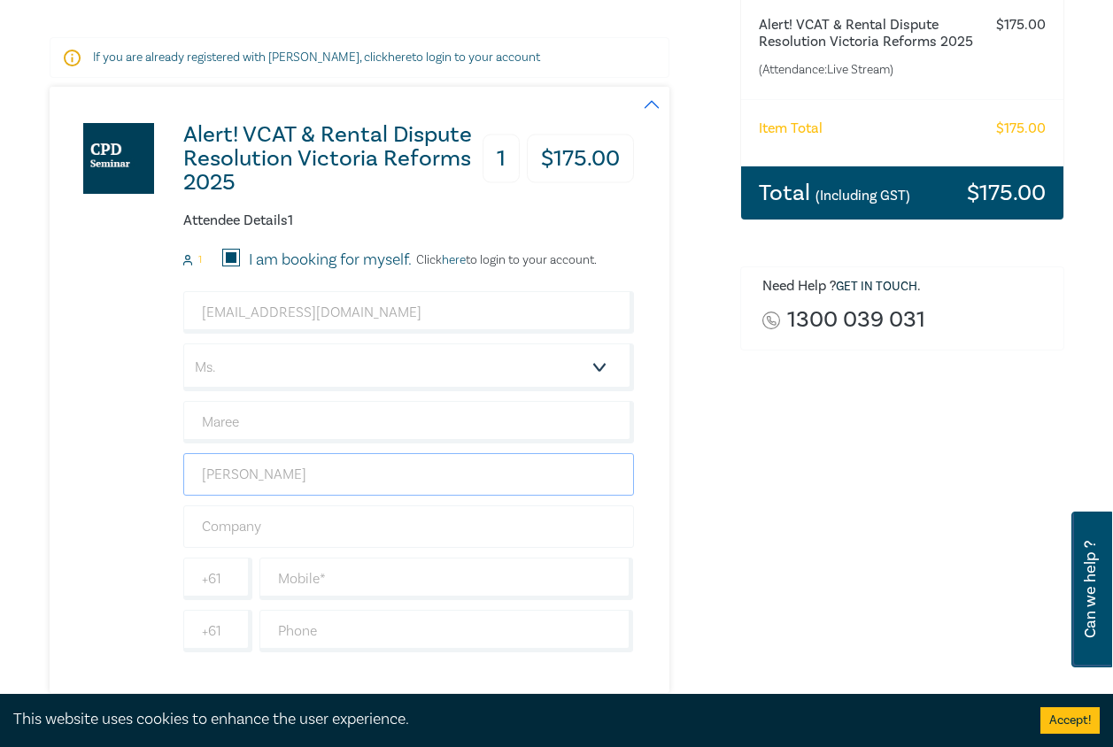
type input "[PERSON_NAME]"
click at [428, 522] on input "text" at bounding box center [408, 527] width 451 height 42
type input "Westjustice"
click at [452, 569] on input "text" at bounding box center [446, 579] width 374 height 42
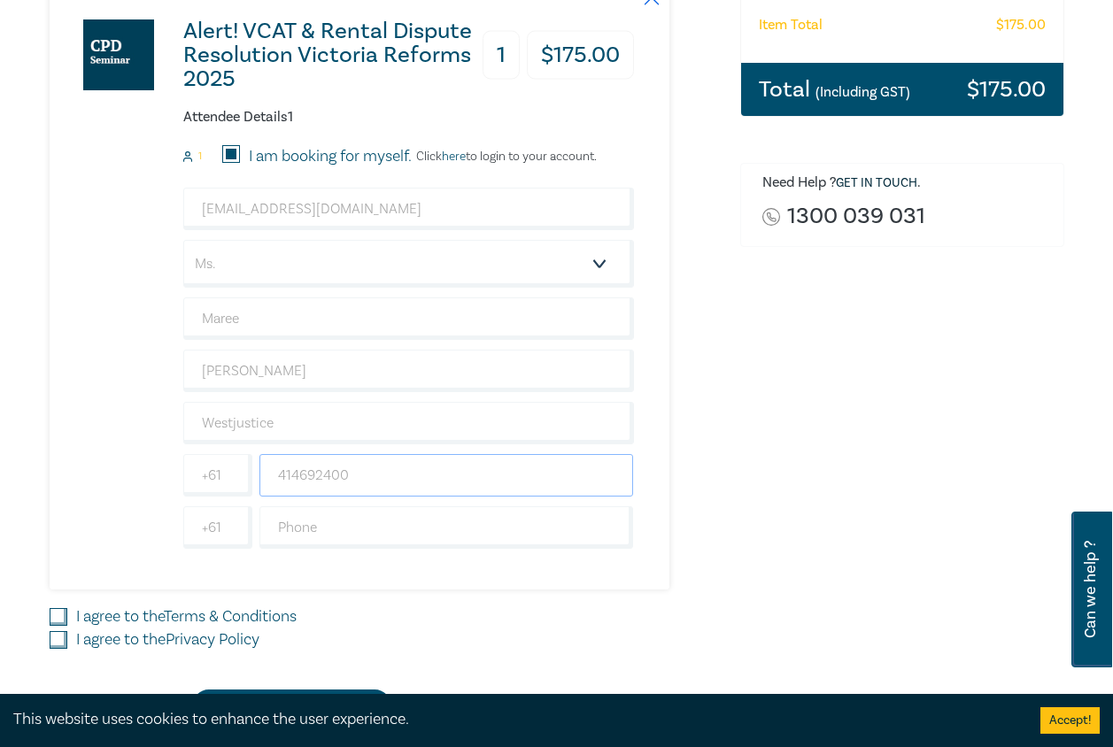
scroll to position [531, 0]
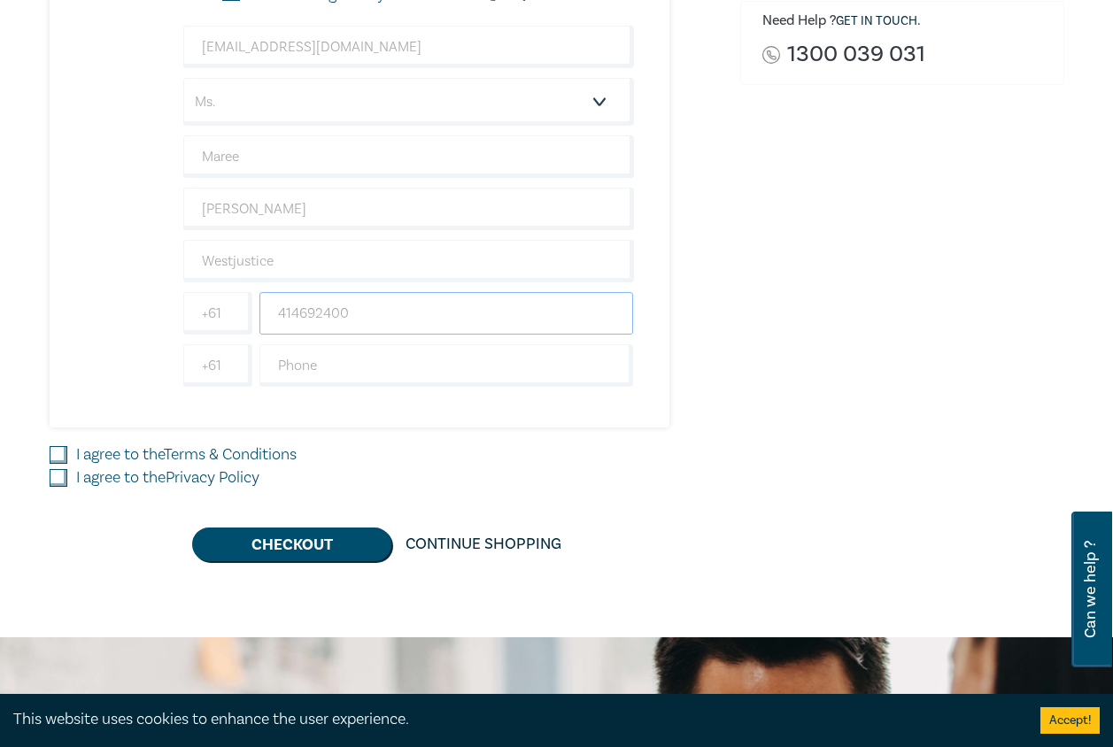
type input "414692400"
click at [735, 460] on div "Order Alert! VCAT & Rental Dispute Resolution Victoria Reforms 2025 (Attendance…" at bounding box center [902, 109] width 345 height 906
click at [66, 455] on input "I agree to the Terms & Conditions" at bounding box center [59, 455] width 18 height 18
checkbox input "true"
click at [58, 475] on input "I agree to the Privacy Policy" at bounding box center [59, 478] width 18 height 18
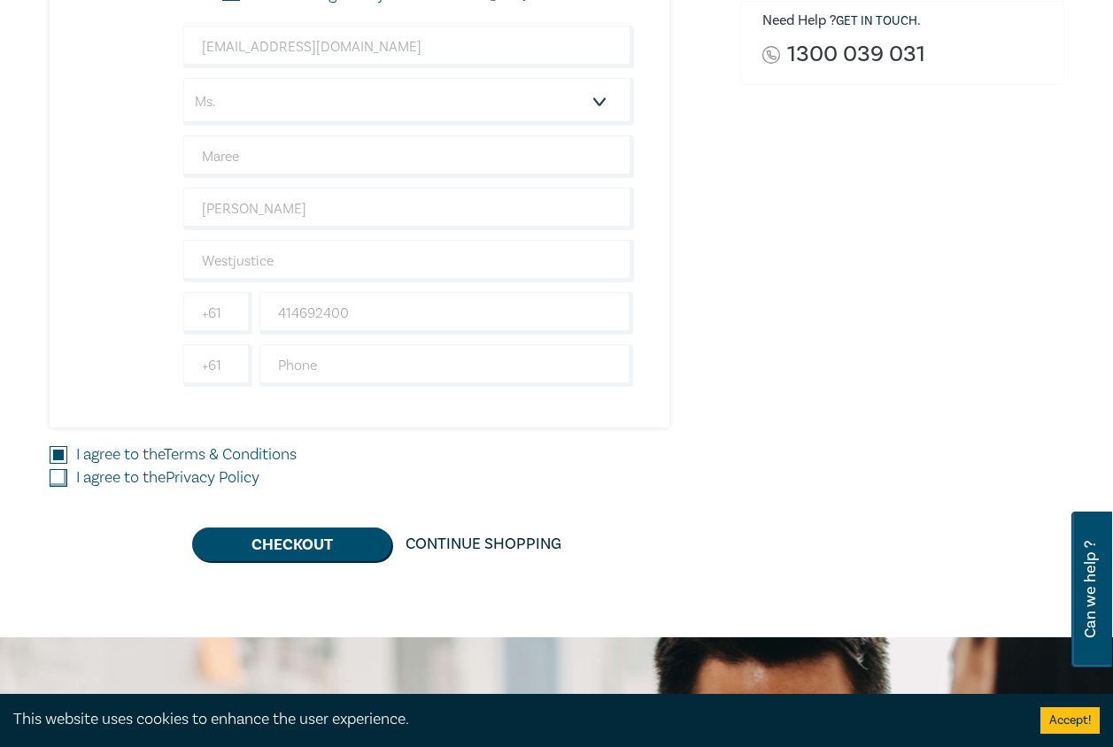
checkbox input "true"
click at [248, 547] on button "Checkout" at bounding box center [291, 545] width 199 height 34
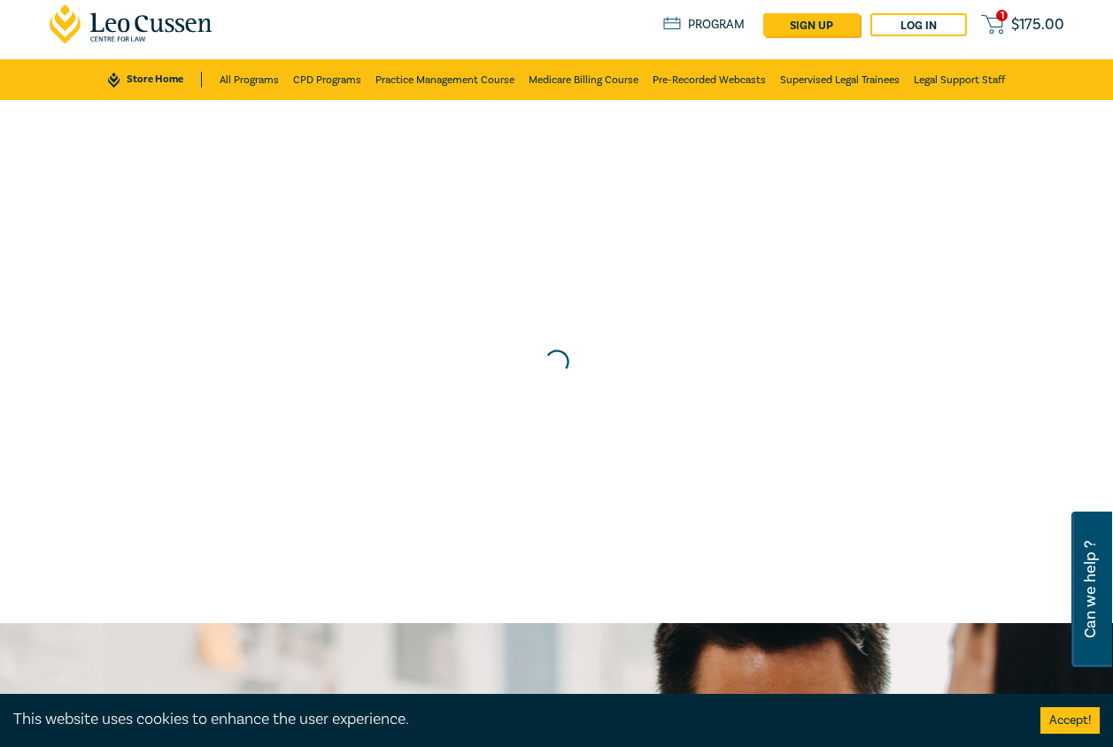
scroll to position [0, 0]
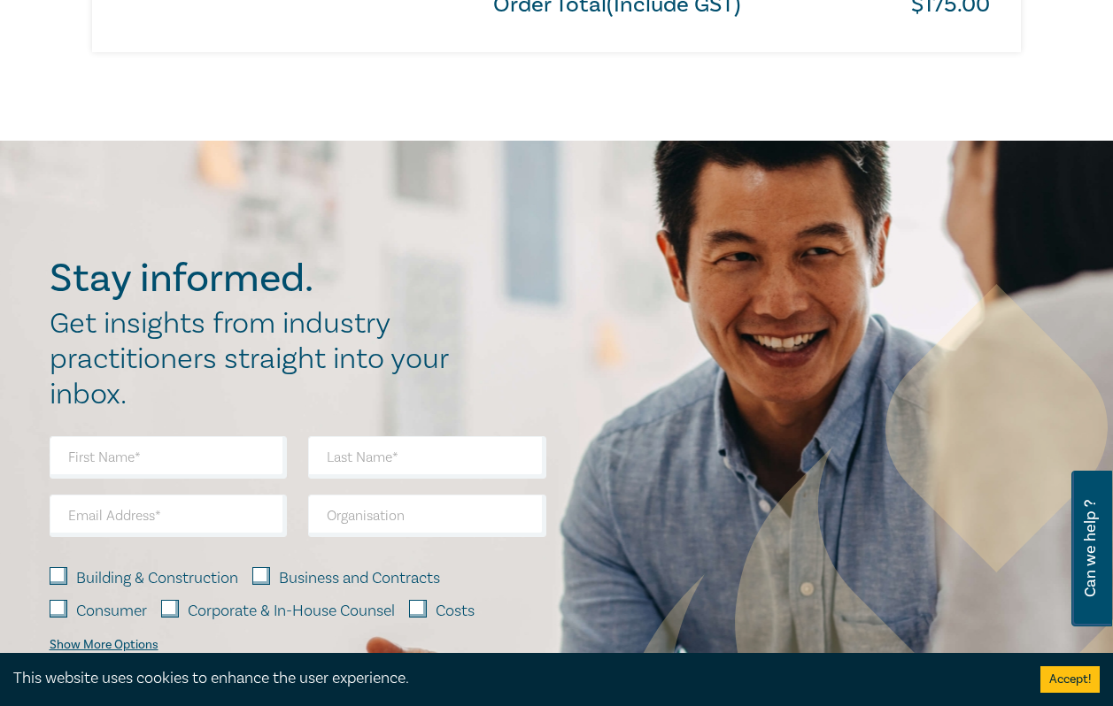
scroll to position [1417, 0]
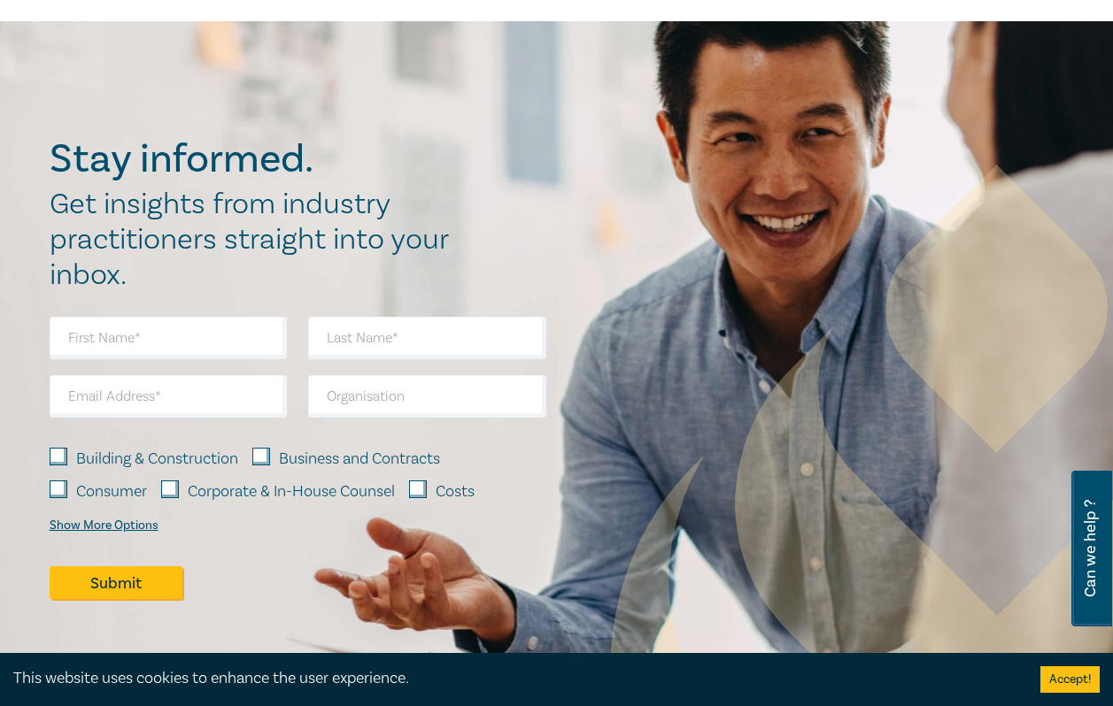
drag, startPoint x: 14, startPoint y: 201, endPoint x: 57, endPoint y: 159, distance: 59.5
click at [14, 201] on div "Stay informed. Get insights from industry practitioners straight into your inbo…" at bounding box center [556, 379] width 1113 height 717
